Goal: Information Seeking & Learning: Get advice/opinions

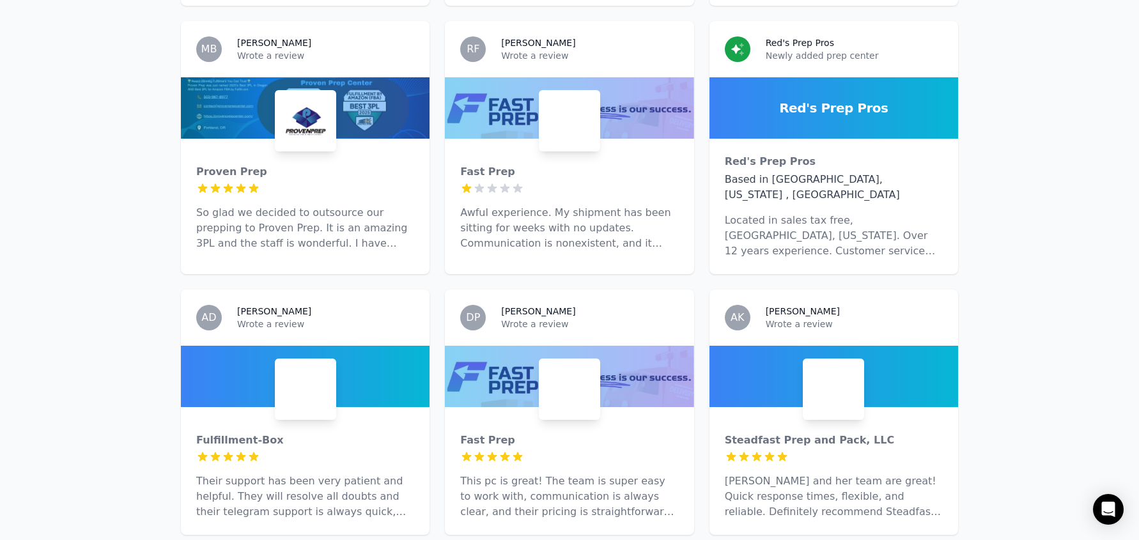
scroll to position [1428, 0]
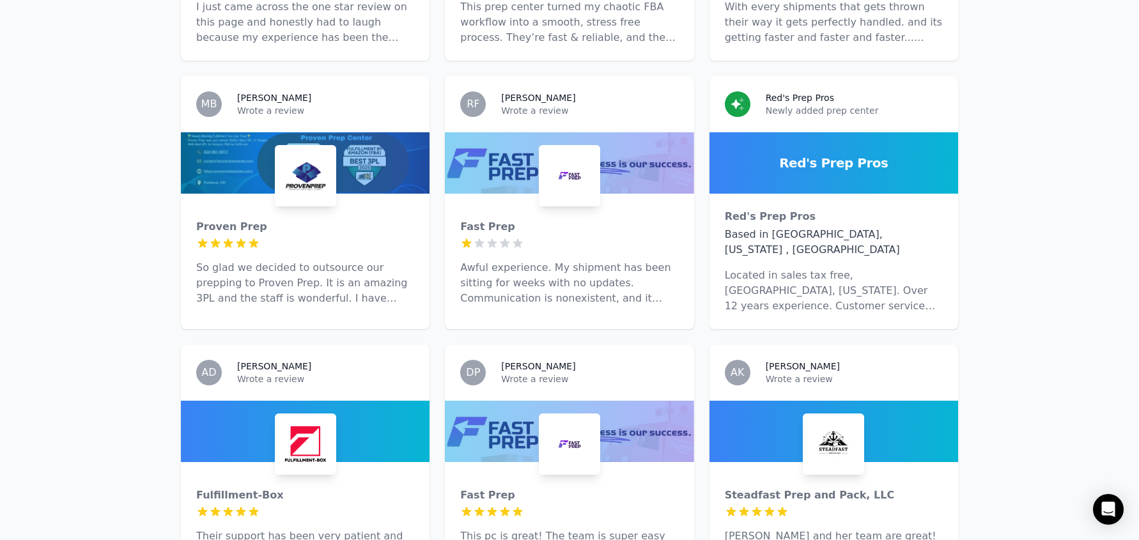
click at [671, 260] on p "Awful experience. My shipment has been sitting for weeks with no updates. Commu…" at bounding box center [569, 283] width 218 height 46
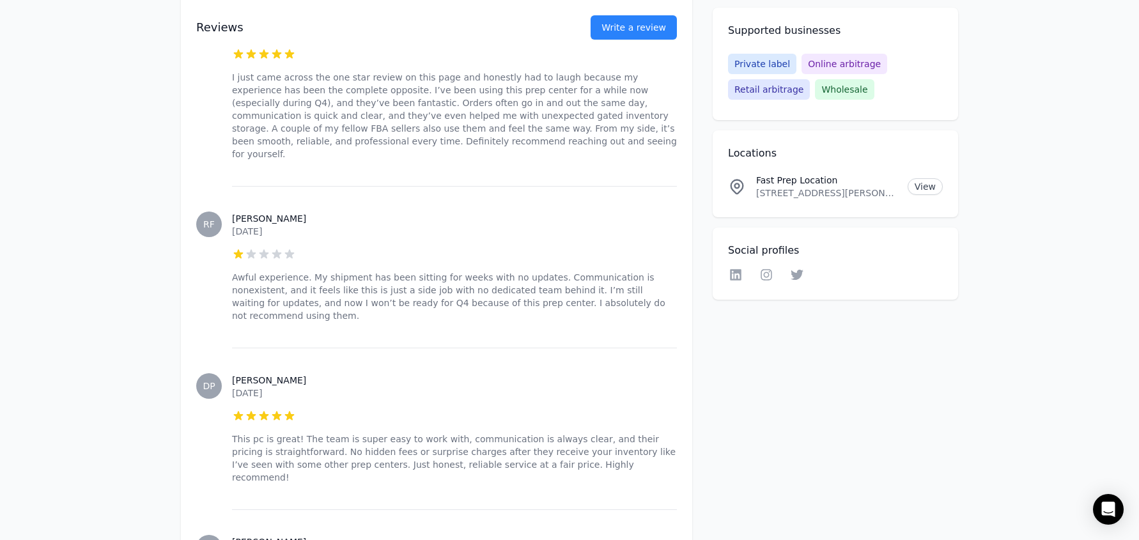
scroll to position [619, 0]
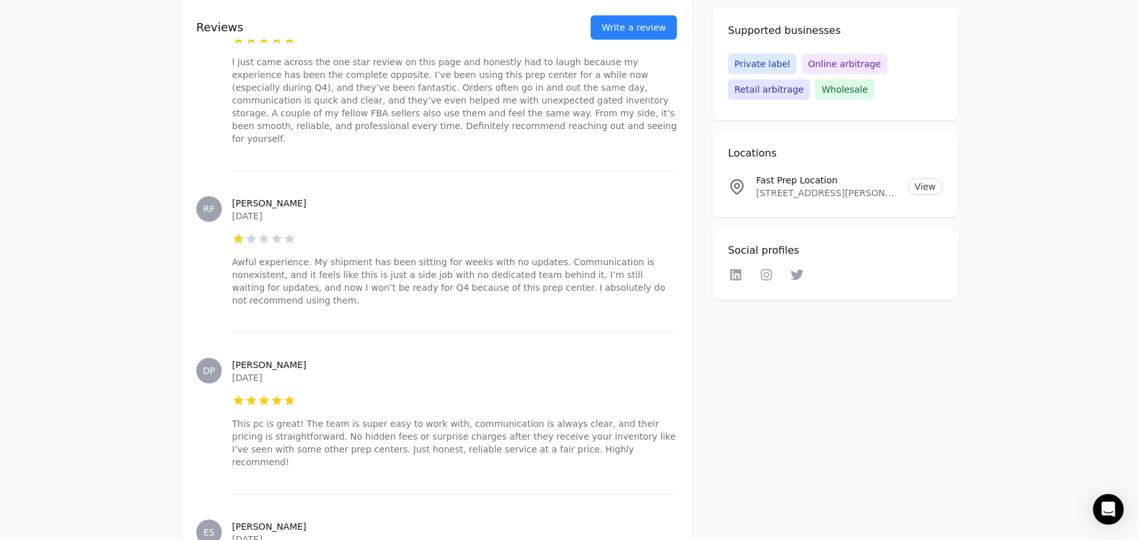
click at [242, 197] on h3 "[PERSON_NAME]" at bounding box center [454, 203] width 445 height 13
click at [243, 197] on h3 "[PERSON_NAME]" at bounding box center [454, 203] width 445 height 13
click at [242, 197] on h3 "[PERSON_NAME]" at bounding box center [454, 203] width 445 height 13
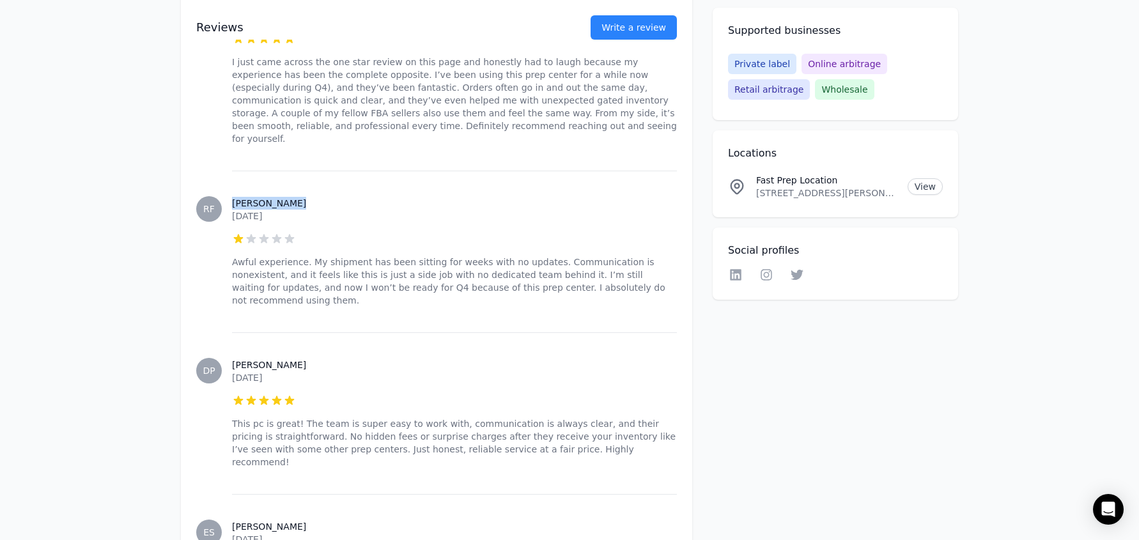
click at [242, 197] on h3 "[PERSON_NAME]" at bounding box center [454, 203] width 445 height 13
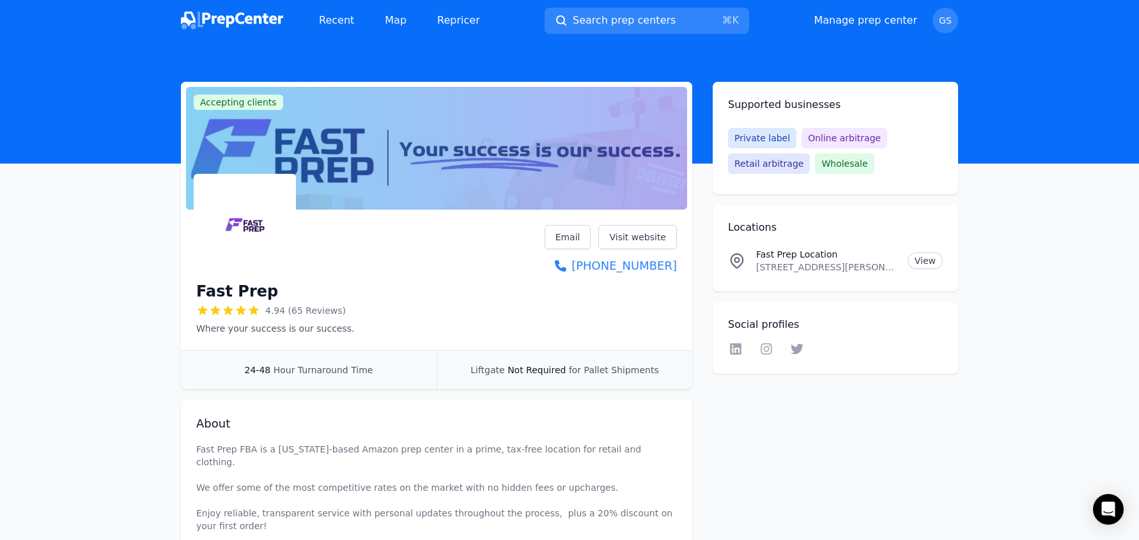
scroll to position [0, 0]
click at [771, 342] on icon at bounding box center [765, 348] width 15 height 13
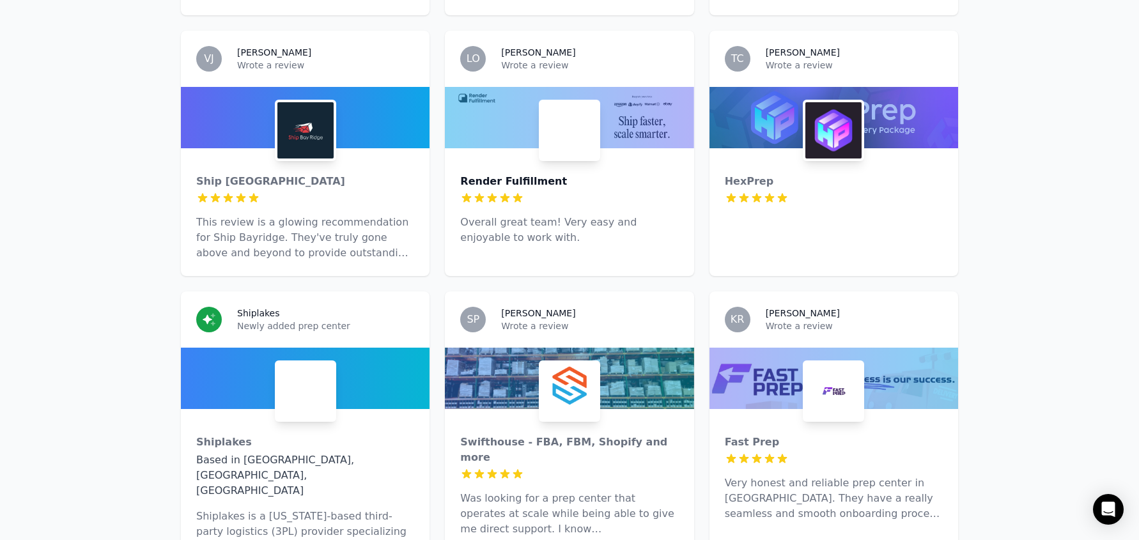
scroll to position [4123, 0]
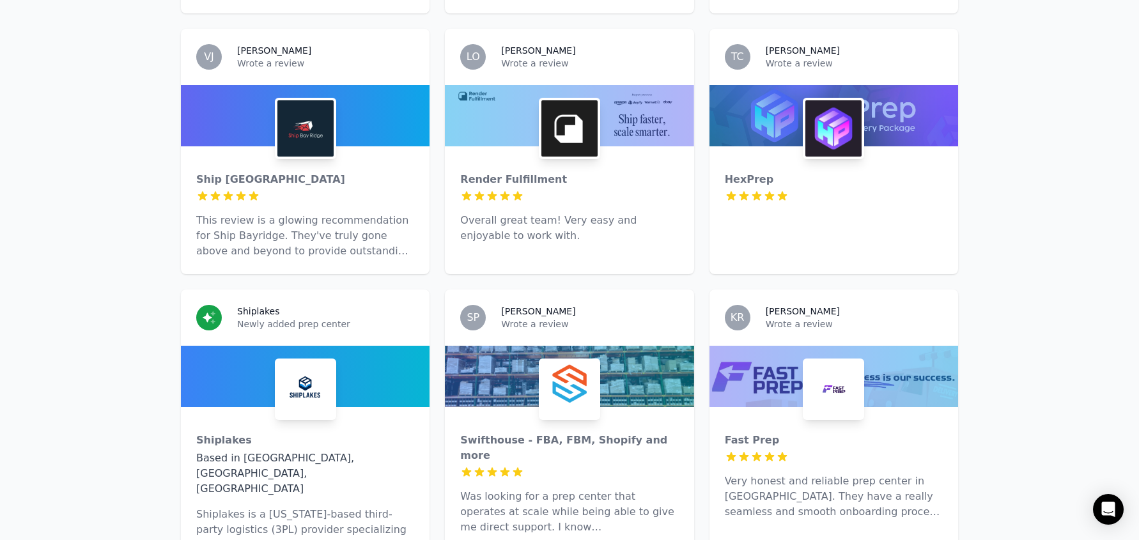
click at [493, 213] on p "Overall great team! Very easy and enjoyable to work with." at bounding box center [569, 228] width 218 height 31
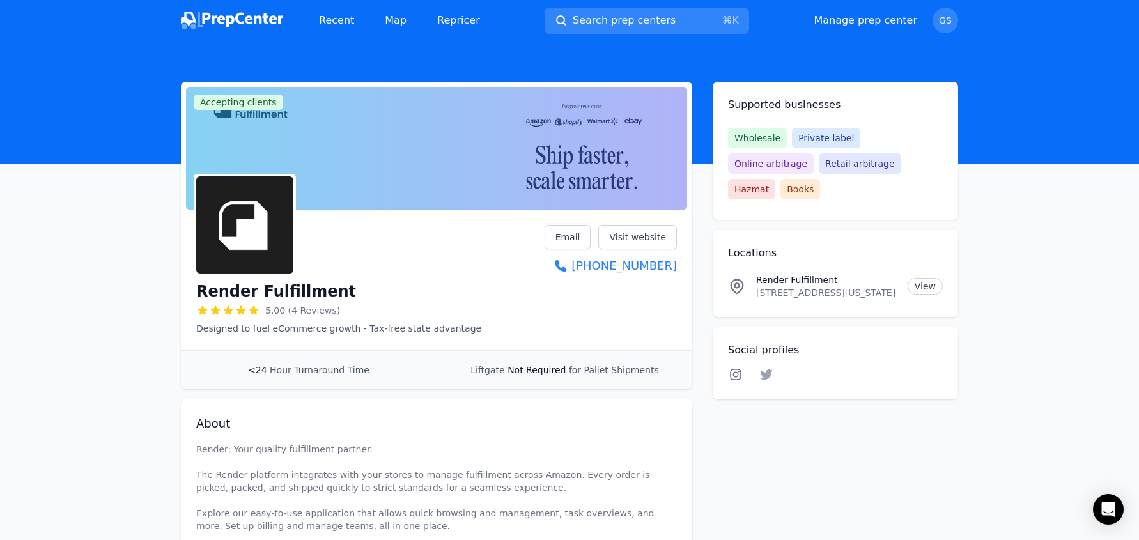
click at [733, 369] on icon at bounding box center [736, 375] width 12 height 12
click at [766, 369] on icon at bounding box center [766, 374] width 13 height 10
click at [921, 278] on link "View" at bounding box center [924, 286] width 35 height 17
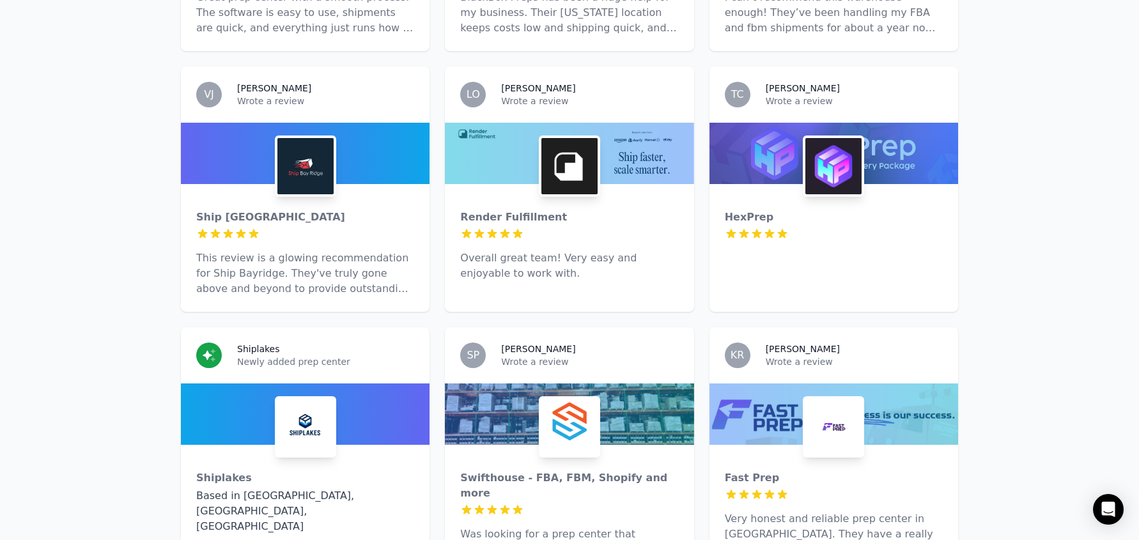
scroll to position [4096, 0]
